Goal: Information Seeking & Learning: Compare options

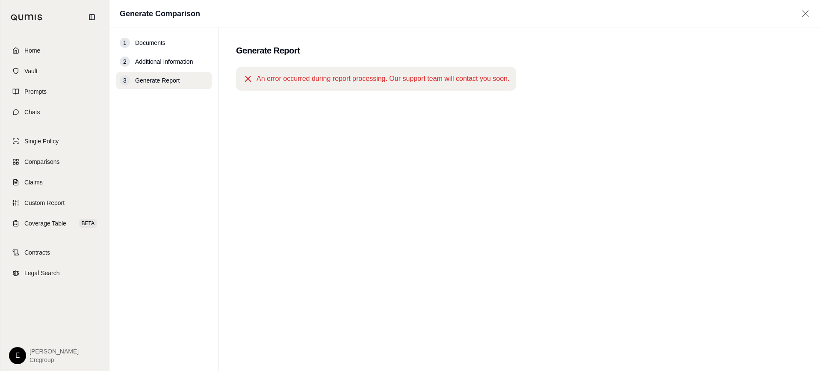
click at [274, 145] on div "An error occurred during report processing. Our support team will contact you s…" at bounding box center [520, 203] width 568 height 273
click at [42, 205] on span "Custom Report" at bounding box center [44, 202] width 40 height 9
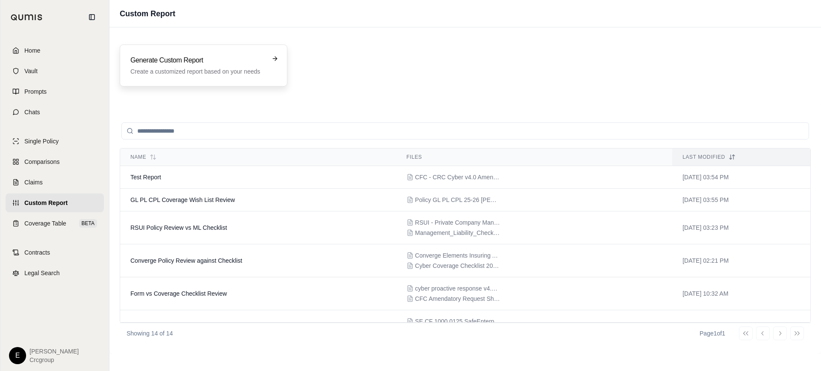
click at [207, 64] on h3 "Generate Custom Report" at bounding box center [197, 60] width 134 height 10
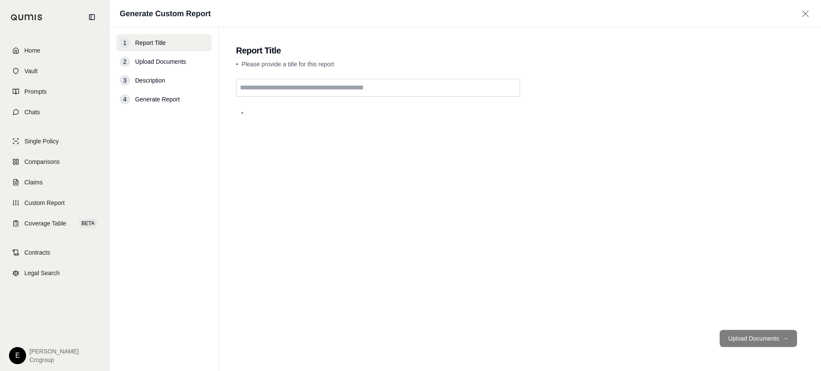
click at [337, 88] on input "text" at bounding box center [378, 88] width 284 height 18
type input "**********"
click at [758, 339] on button "Upload Documents →" at bounding box center [758, 338] width 77 height 17
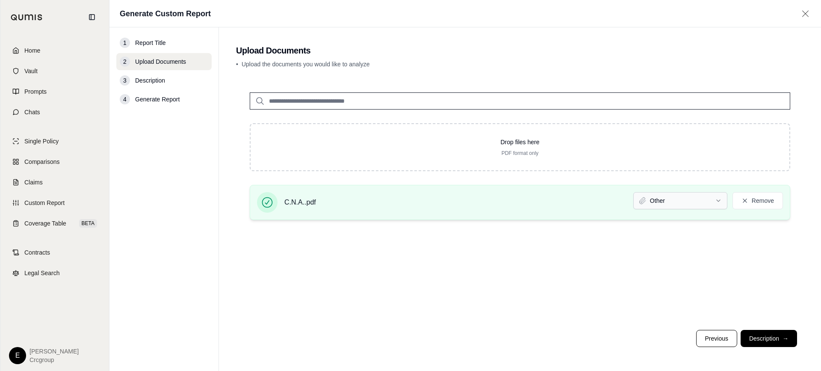
click at [663, 200] on html "Home Vault Prompts Chats Single Policy Comparisons Claims Custom Report Coverag…" at bounding box center [410, 185] width 821 height 371
click at [588, 267] on div "Drop files here PDF format only C.N.A..pdf Other Remove" at bounding box center [520, 201] width 568 height 244
click at [765, 341] on button "Description →" at bounding box center [768, 338] width 56 height 17
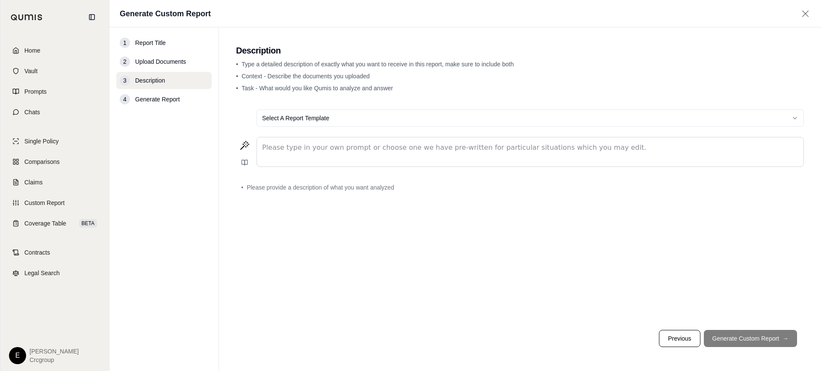
click at [314, 133] on div "Select A Report Template" at bounding box center [520, 118] width 568 height 31
click at [304, 150] on p "editable markdown" at bounding box center [530, 147] width 536 height 10
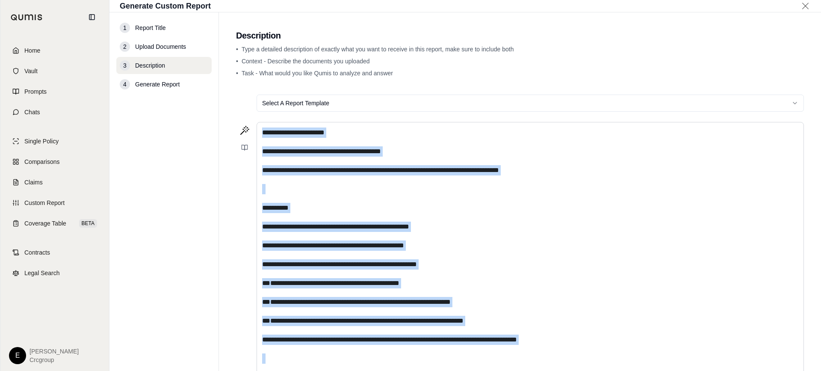
drag, startPoint x: 375, startPoint y: 192, endPoint x: 250, endPoint y: 82, distance: 166.9
click at [250, 82] on main "**********" at bounding box center [520, 191] width 602 height 358
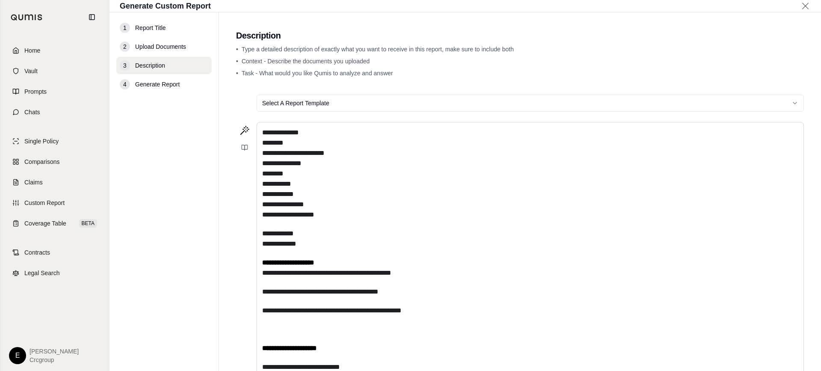
click at [298, 109] on html "**********" at bounding box center [410, 185] width 821 height 371
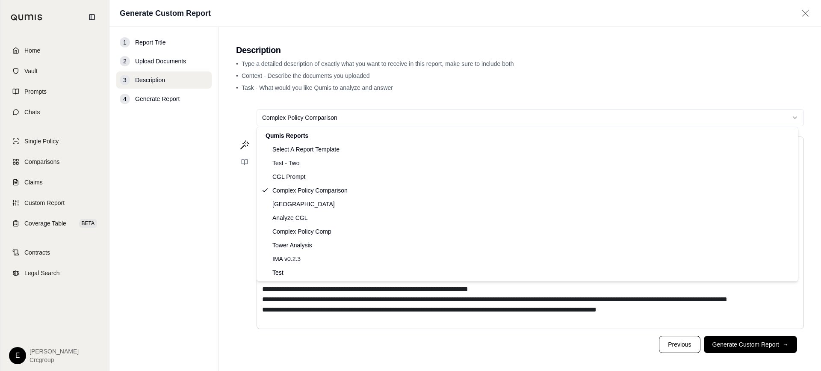
click at [326, 121] on html "**********" at bounding box center [410, 185] width 821 height 371
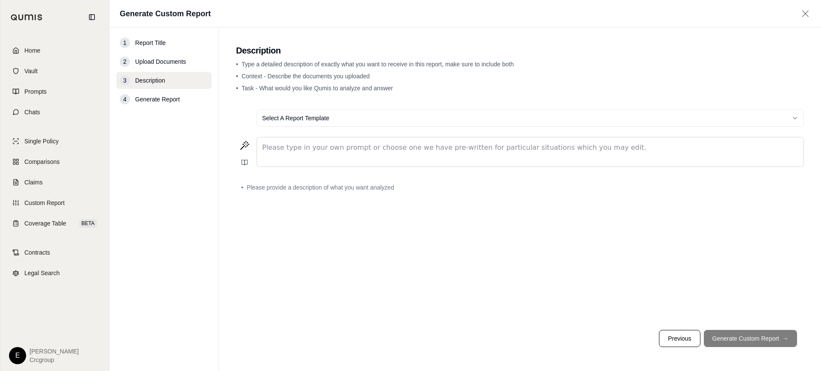
click at [334, 151] on p "editable markdown" at bounding box center [530, 147] width 536 height 10
click at [286, 145] on p "editable markdown" at bounding box center [530, 147] width 536 height 10
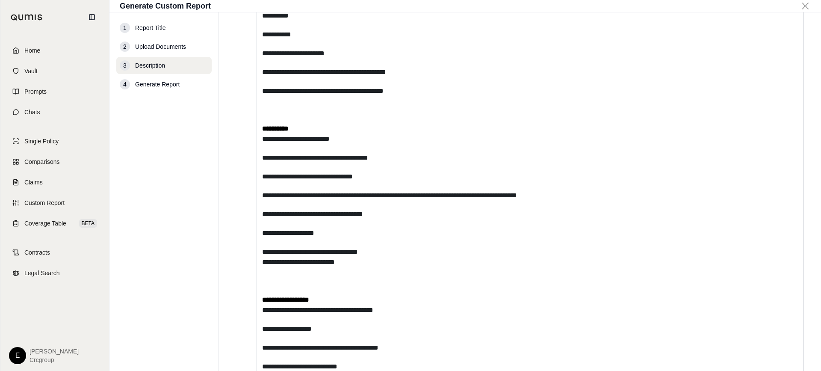
scroll to position [677, 0]
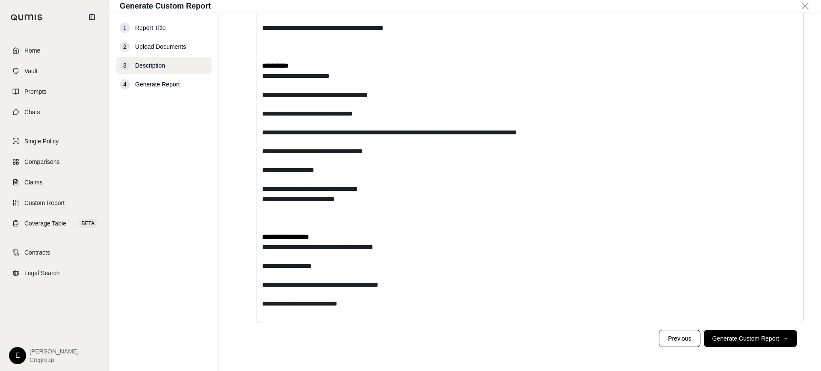
click at [747, 342] on button "Generate Custom Report →" at bounding box center [750, 338] width 93 height 17
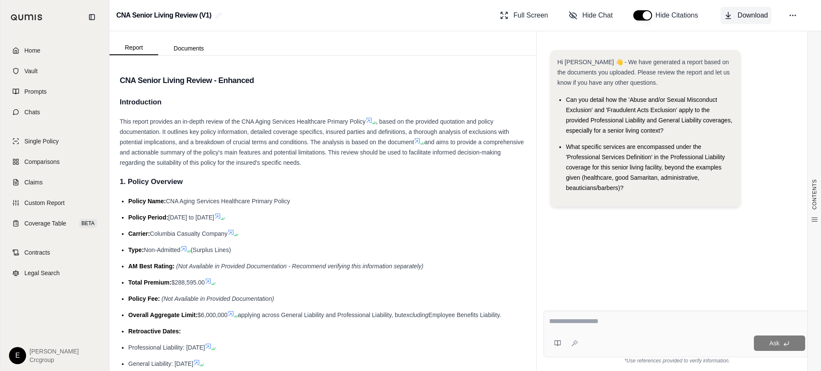
click at [749, 13] on span "Download" at bounding box center [753, 15] width 30 height 10
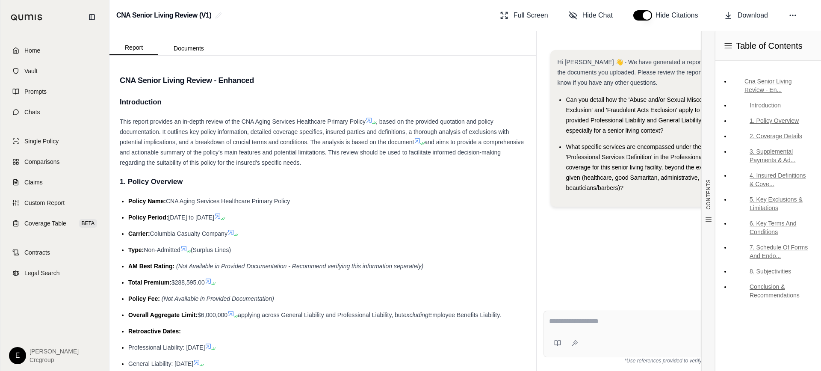
click at [692, 281] on div "Hi [PERSON_NAME] 👋 - We have generated a report based on the documents you uplo…" at bounding box center [676, 170] width 267 height 254
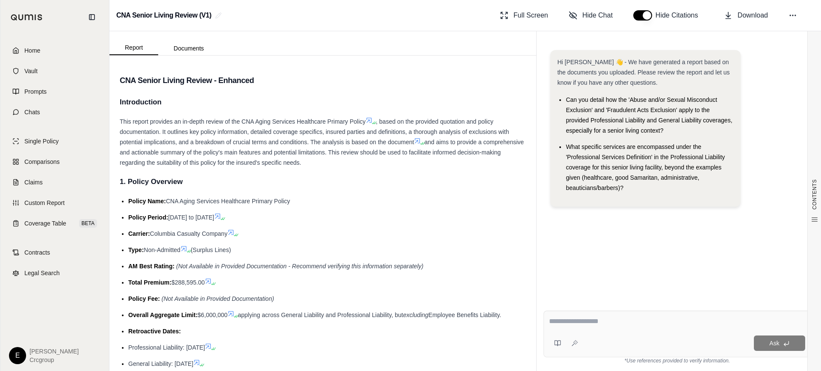
click at [587, 271] on div "Hi [PERSON_NAME] 👋 - We have generated a report based on the documents you uplo…" at bounding box center [676, 170] width 267 height 254
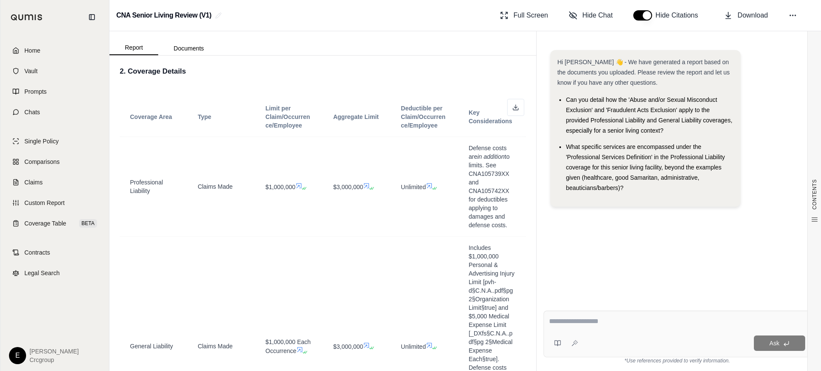
scroll to position [406, 0]
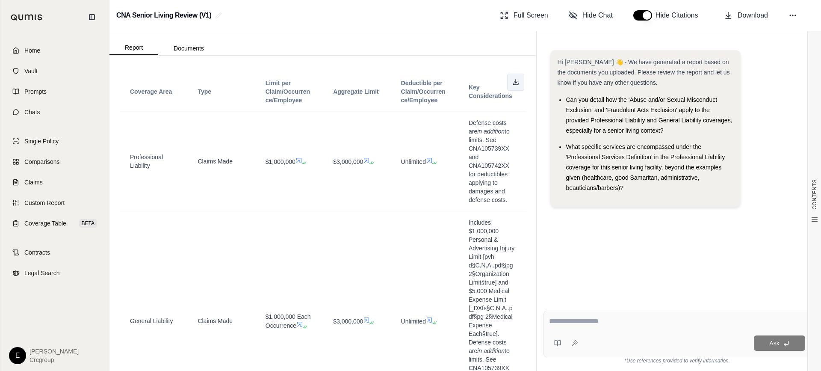
click at [507, 79] on button at bounding box center [515, 82] width 17 height 17
click at [41, 161] on span "Comparisons" at bounding box center [41, 161] width 35 height 9
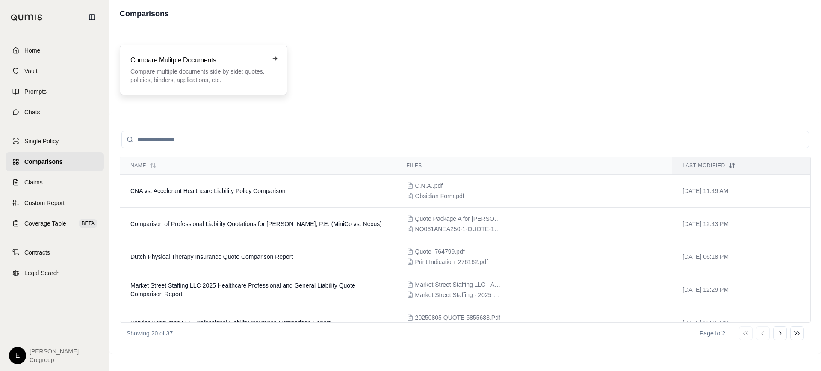
click at [219, 73] on p "Compare multiple documents side by side: quotes, policies, binders, application…" at bounding box center [197, 75] width 134 height 17
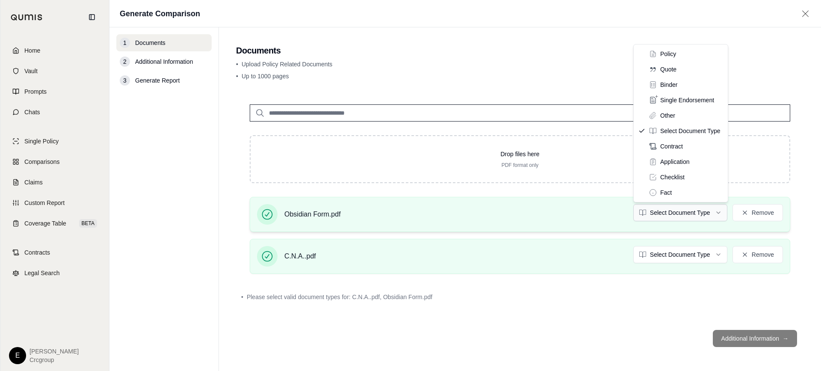
click at [693, 212] on html "Home Vault Prompts Chats Single Policy Comparisons Claims Custom Report Coverag…" at bounding box center [410, 185] width 821 height 371
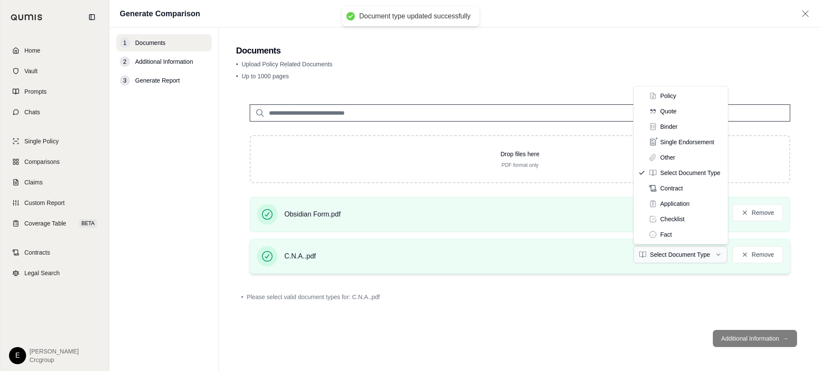
click at [696, 254] on html "Document type updated successfully Home Vault Prompts Chats Single Policy Compa…" at bounding box center [410, 185] width 821 height 371
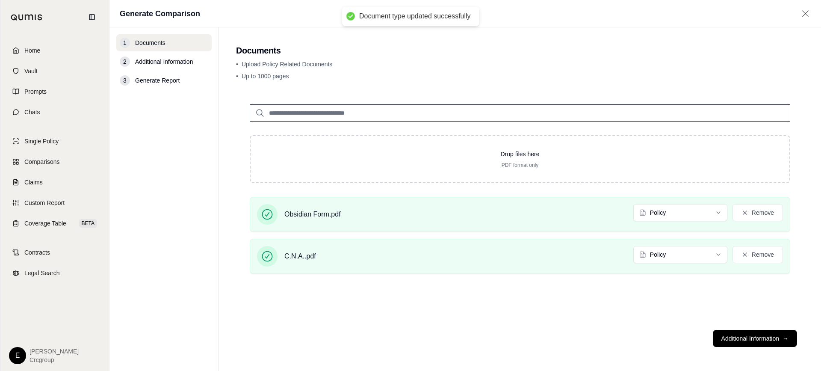
drag, startPoint x: 617, startPoint y: 318, endPoint x: 646, endPoint y: 323, distance: 29.5
click at [617, 318] on div "Drop files here PDF format only Obsidian Form.pdf Policy Remove C.N.A..pdf Poli…" at bounding box center [520, 207] width 568 height 232
click at [738, 338] on button "Additional Information →" at bounding box center [755, 338] width 84 height 17
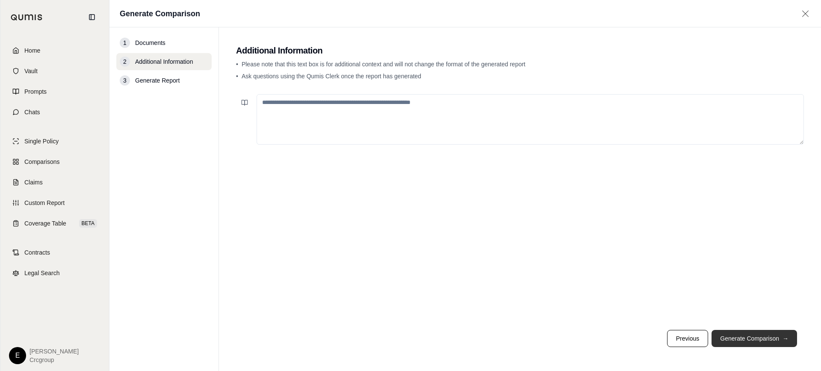
click at [756, 338] on button "Generate Comparison →" at bounding box center [754, 338] width 86 height 17
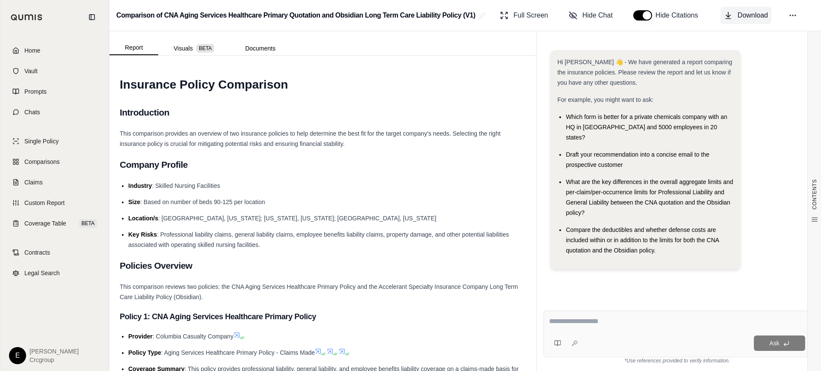
click at [752, 16] on span "Download" at bounding box center [753, 15] width 30 height 10
drag, startPoint x: 775, startPoint y: 87, endPoint x: 761, endPoint y: 86, distance: 13.7
click at [775, 87] on div "Hi [PERSON_NAME] 👋 - We have generated a report comparing the insurance policie…" at bounding box center [677, 163] width 254 height 226
drag, startPoint x: 529, startPoint y: 79, endPoint x: 528, endPoint y: 121, distance: 42.4
click at [528, 121] on div "CONTENTS Table of Contents INSURANCE POLICY COMPARISON Introduction Company Pro…" at bounding box center [322, 213] width 427 height 315
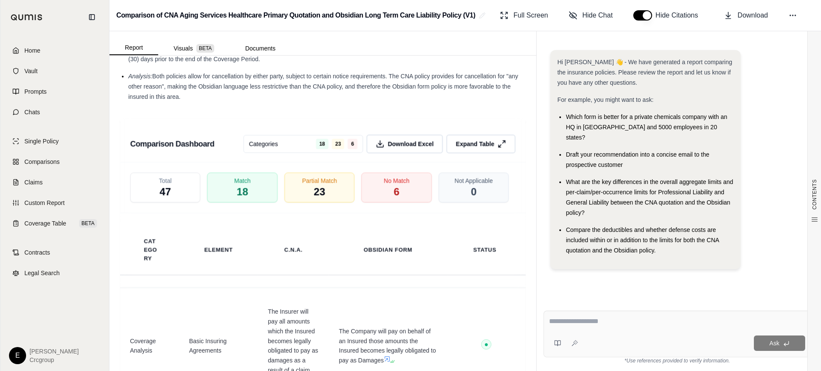
scroll to position [2224, 0]
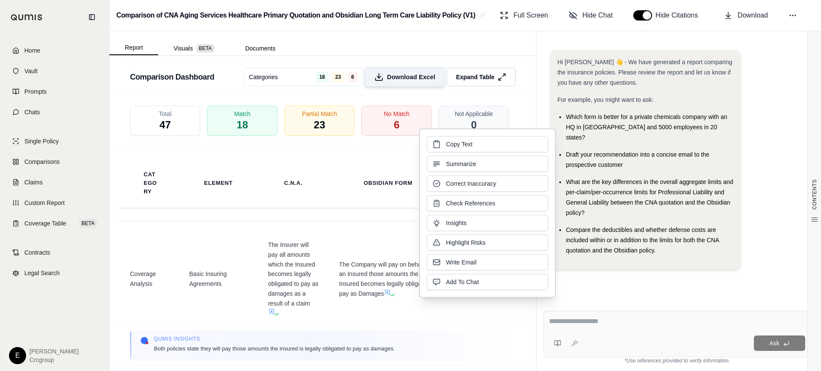
click at [397, 82] on span "Download Excel" at bounding box center [411, 77] width 48 height 9
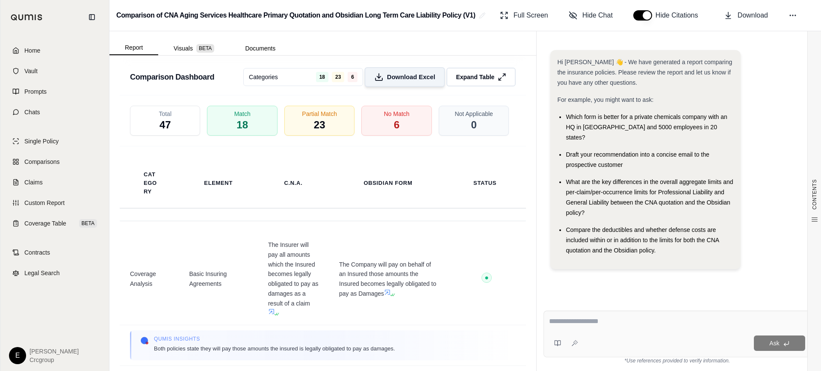
click at [426, 82] on span "Download Excel" at bounding box center [411, 77] width 48 height 9
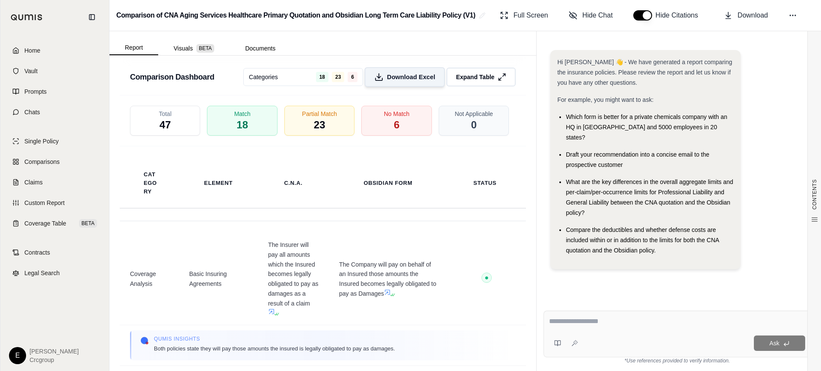
click at [379, 87] on button "Download Excel" at bounding box center [405, 77] width 80 height 20
